Goal: Information Seeking & Learning: Learn about a topic

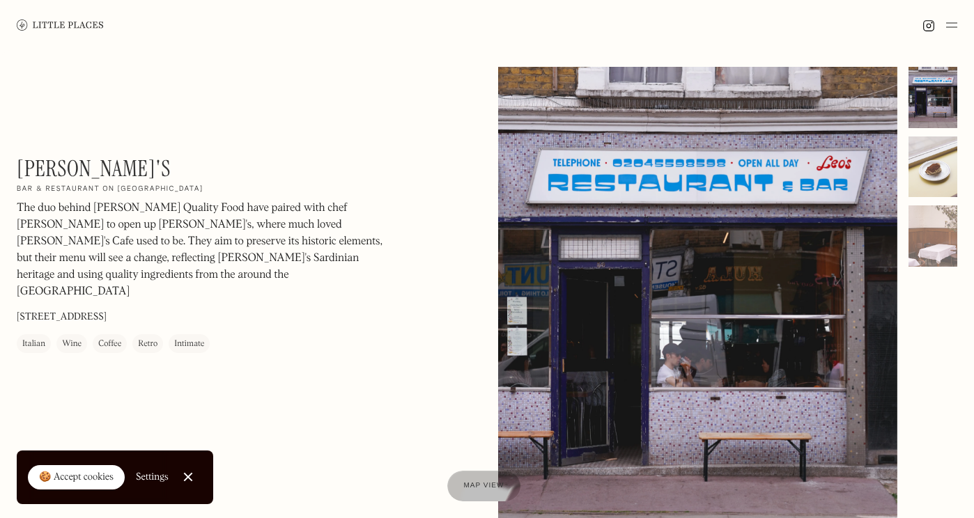
click at [938, 160] on div at bounding box center [933, 167] width 49 height 61
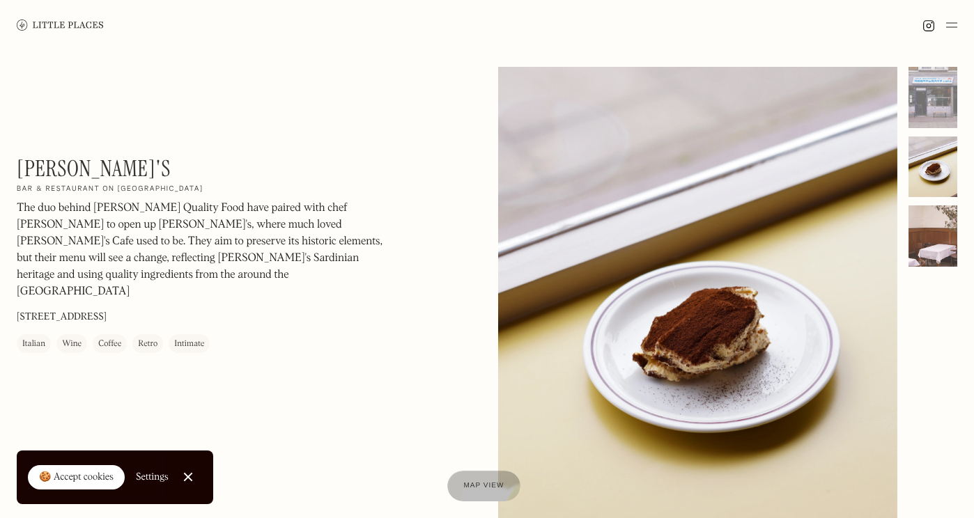
click at [931, 234] on div at bounding box center [933, 236] width 49 height 61
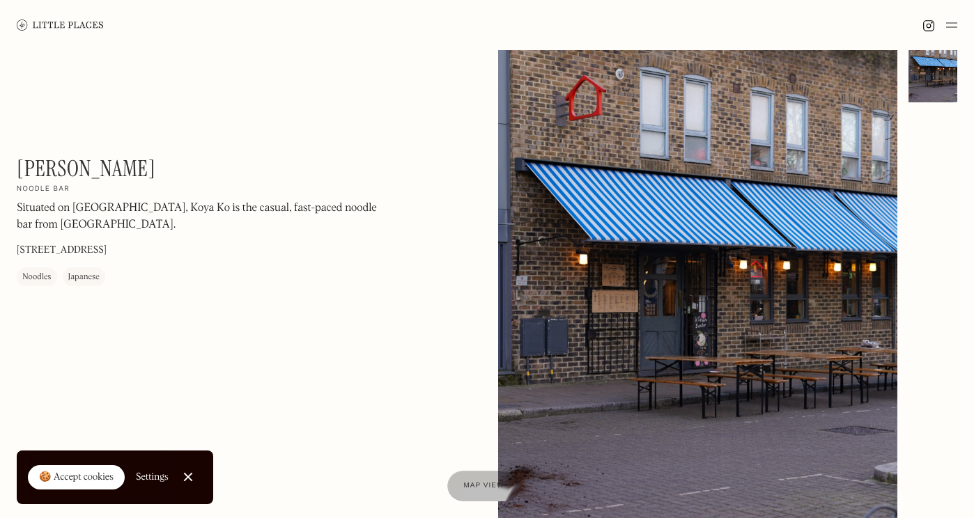
scroll to position [26, 0]
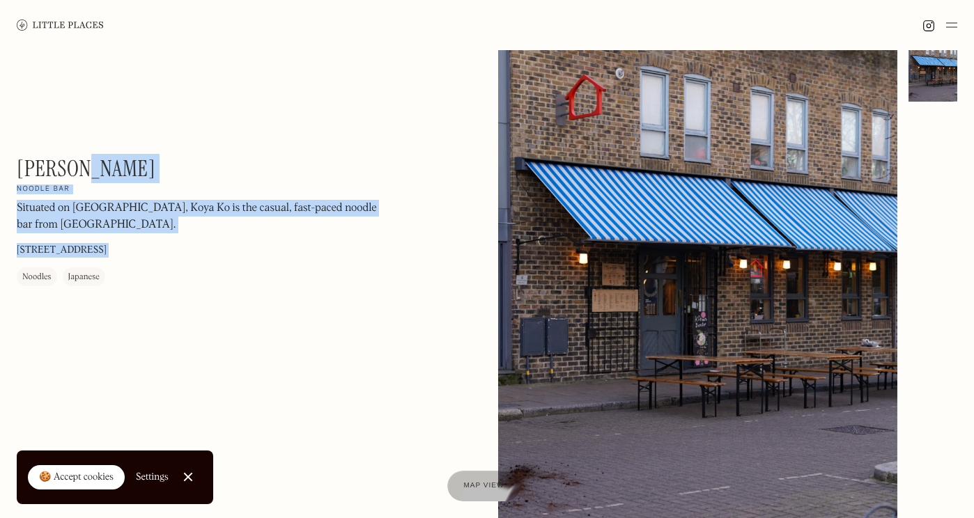
drag, startPoint x: 93, startPoint y: 166, endPoint x: 16, endPoint y: 165, distance: 76.7
click at [16, 165] on div "Koya Ko On Our Radar Noodle bar Situated on Broadway Market, Koya Ko is the cas…" at bounding box center [487, 308] width 974 height 568
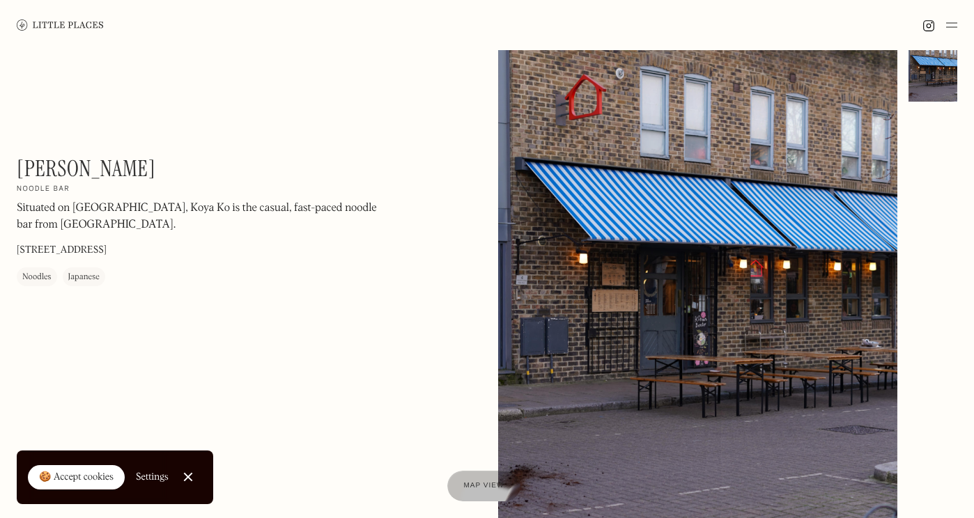
click at [23, 159] on h1 "[PERSON_NAME]" at bounding box center [86, 168] width 139 height 26
drag, startPoint x: 17, startPoint y: 163, endPoint x: 97, endPoint y: 163, distance: 80.1
click at [97, 163] on div "Koya Ko On Our Radar Noodle bar Situated on Broadway Market, Koya Ko is the cas…" at bounding box center [205, 220] width 376 height 131
copy h1 "[PERSON_NAME]"
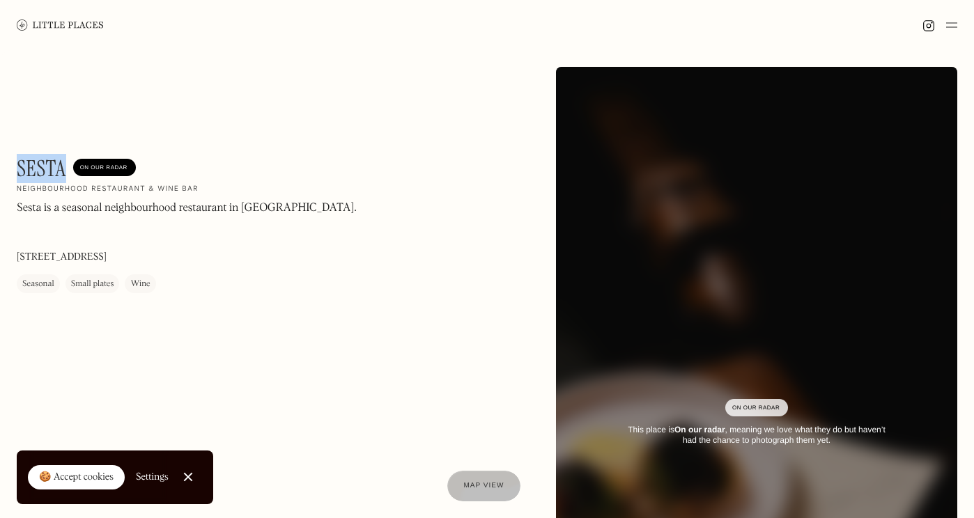
drag, startPoint x: 19, startPoint y: 167, endPoint x: 66, endPoint y: 169, distance: 47.4
click at [66, 169] on div "Sesta On Our Radar" at bounding box center [76, 168] width 119 height 26
copy h1 "Sesta"
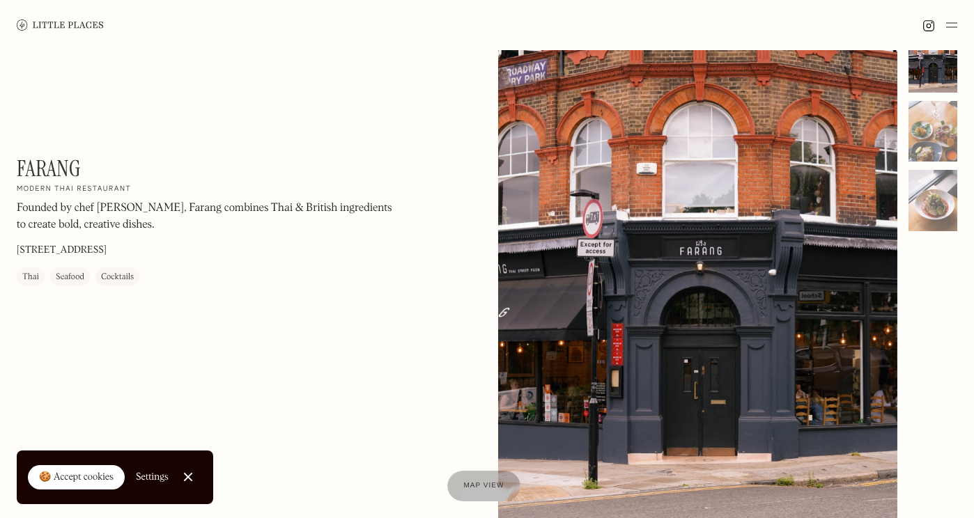
scroll to position [33, 0]
